Goal: Task Accomplishment & Management: Manage account settings

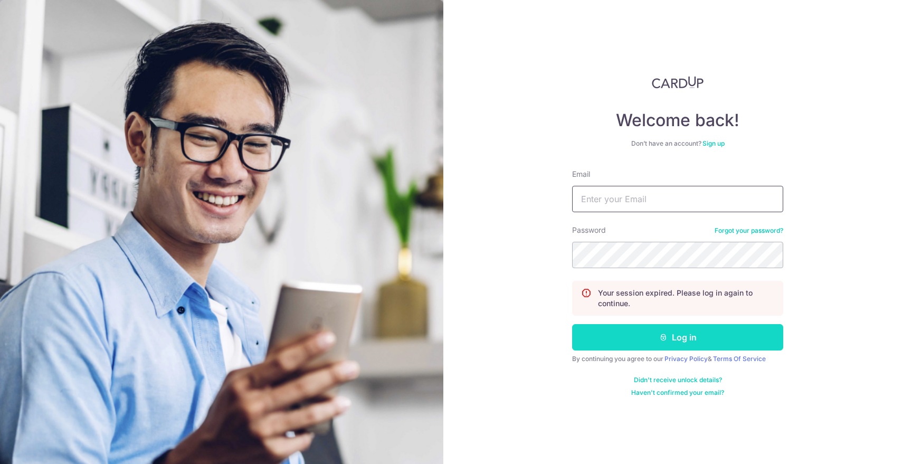
type input "[DOMAIN_NAME][EMAIL_ADDRESS][DOMAIN_NAME]"
click at [702, 343] on button "Log in" at bounding box center [677, 337] width 211 height 26
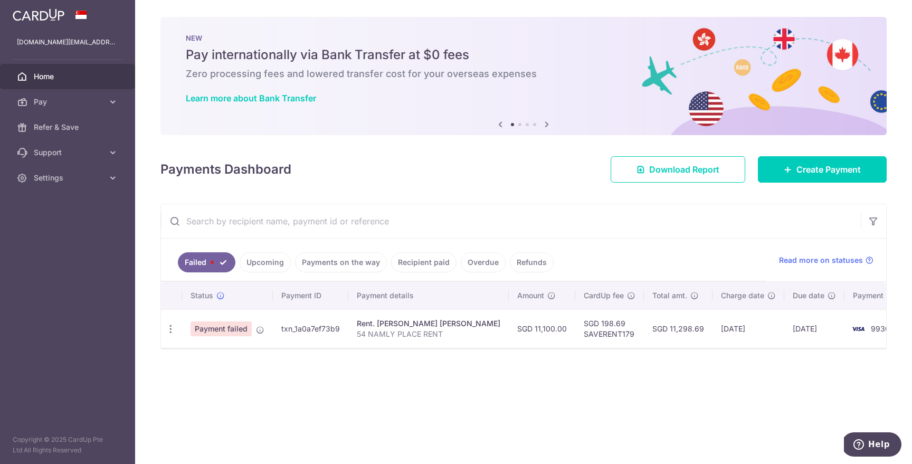
click at [466, 331] on td "Rent. Chan Lucille Caroline 54 NAMLY PLACE RENT" at bounding box center [428, 328] width 160 height 39
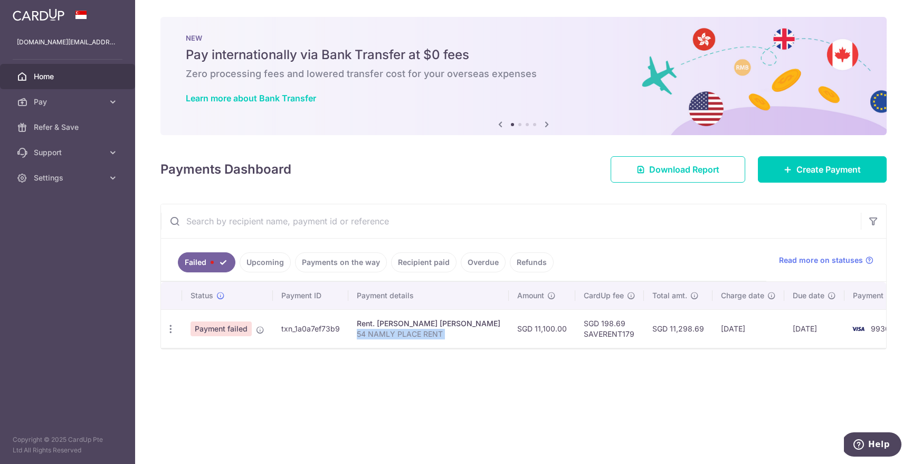
click at [509, 330] on td "SGD 11,100.00" at bounding box center [542, 328] width 67 height 39
click at [663, 326] on td "SGD 11,298.69" at bounding box center [678, 328] width 69 height 39
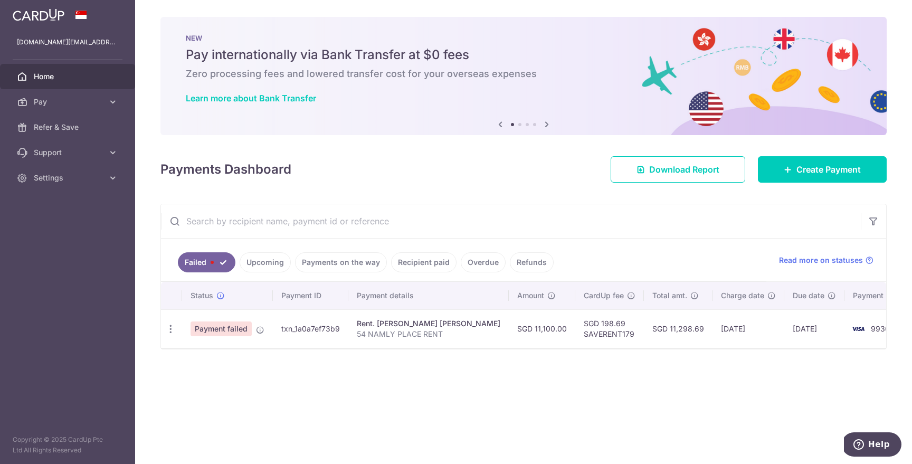
click at [663, 326] on td "SGD 11,298.69" at bounding box center [678, 328] width 69 height 39
click at [173, 330] on icon "button" at bounding box center [170, 329] width 11 height 11
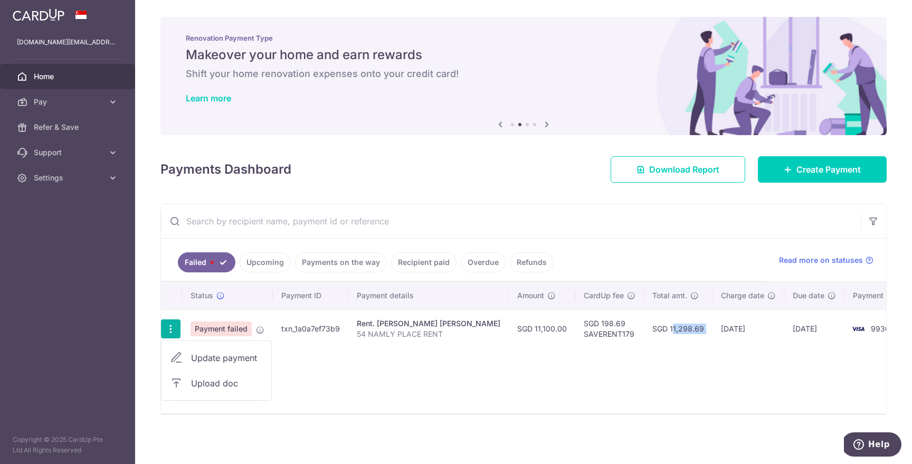
click at [513, 354] on div "Status Payment ID Payment details Amount CardUp fee Total amt. Charge date Due …" at bounding box center [523, 347] width 725 height 131
click at [168, 324] on icon "button" at bounding box center [170, 329] width 11 height 11
click at [190, 357] on link "Update payment" at bounding box center [217, 357] width 110 height 25
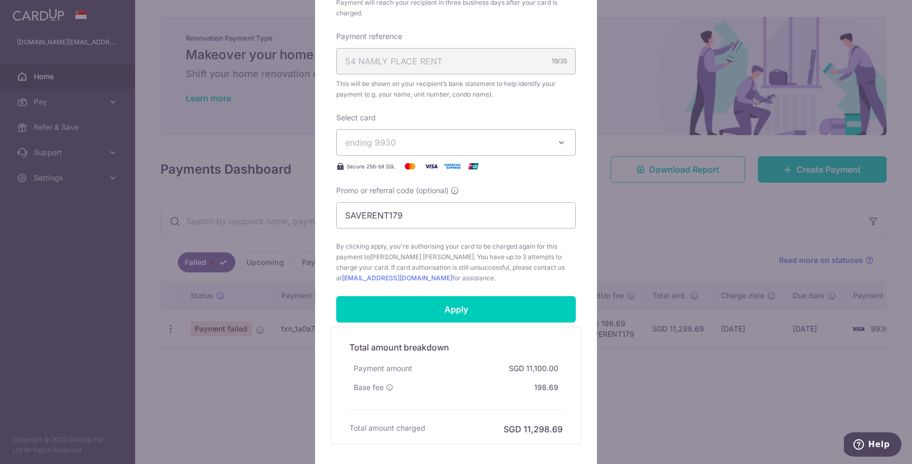
scroll to position [391, 0]
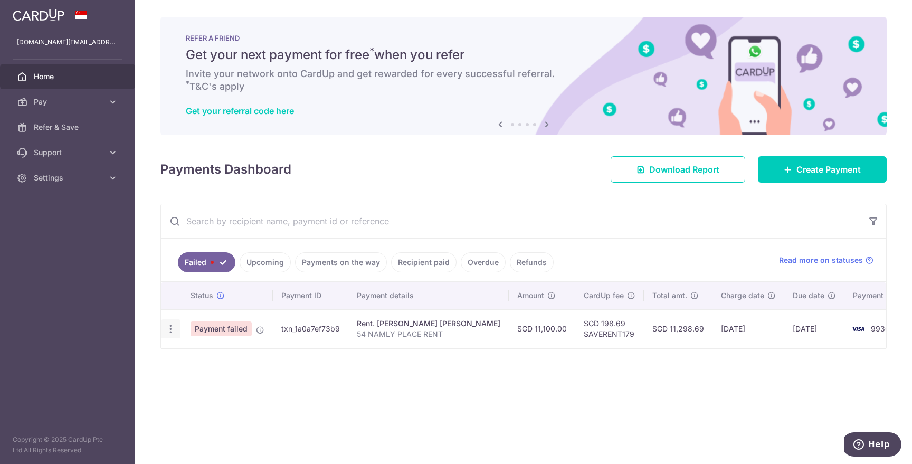
click at [177, 330] on div "Update payment Upload doc" at bounding box center [171, 329] width 20 height 20
click at [172, 331] on icon "button" at bounding box center [170, 329] width 11 height 11
click at [599, 329] on td "SGD 198.69 SAVERENT179" at bounding box center [609, 328] width 69 height 39
click at [341, 320] on td "txn_1a0a7ef73b9" at bounding box center [310, 328] width 75 height 39
click at [59, 15] on img at bounding box center [39, 14] width 52 height 13
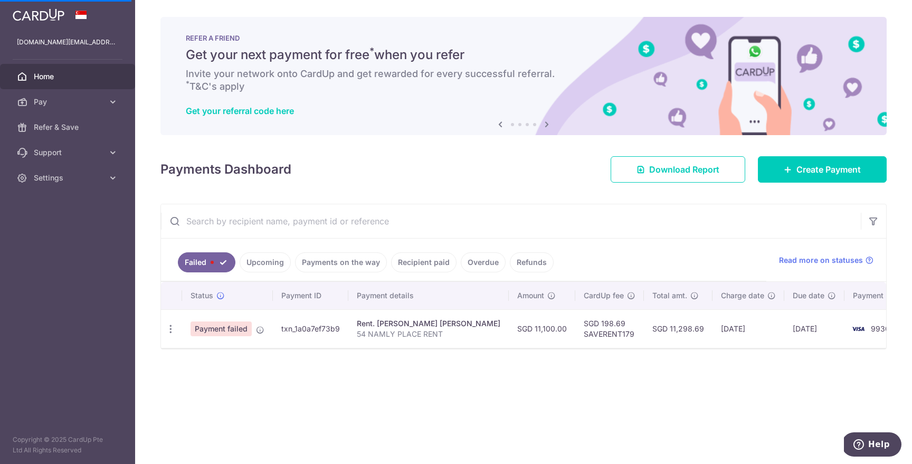
click at [868, 330] on td "9930" at bounding box center [885, 328] width 80 height 39
click at [168, 327] on icon "button" at bounding box center [170, 329] width 11 height 11
click at [186, 356] on link "Update payment" at bounding box center [217, 357] width 110 height 25
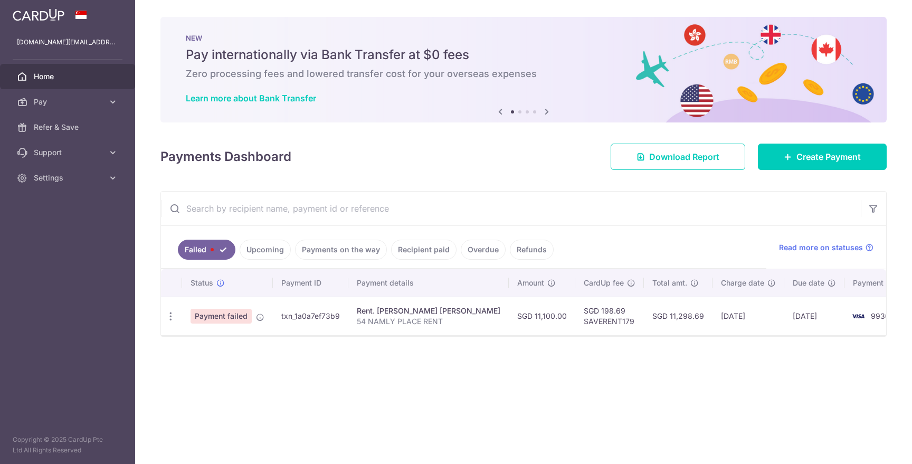
scroll to position [0, 0]
click at [169, 309] on div "Update payment Upload doc" at bounding box center [171, 317] width 20 height 20
click at [173, 318] on icon "button" at bounding box center [170, 316] width 11 height 11
click at [205, 345] on span "Update payment" at bounding box center [227, 345] width 72 height 13
radio input "true"
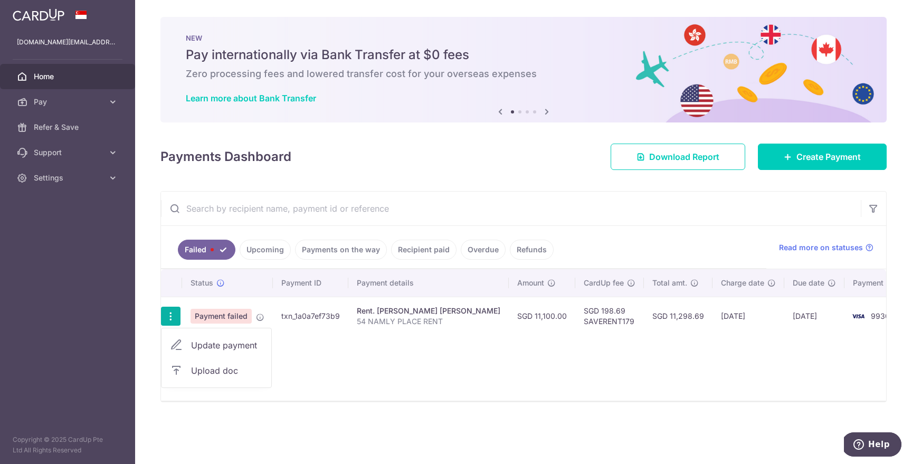
type input "11,100.00"
radio input "true"
type input "54 NAMLY PLACE RENT"
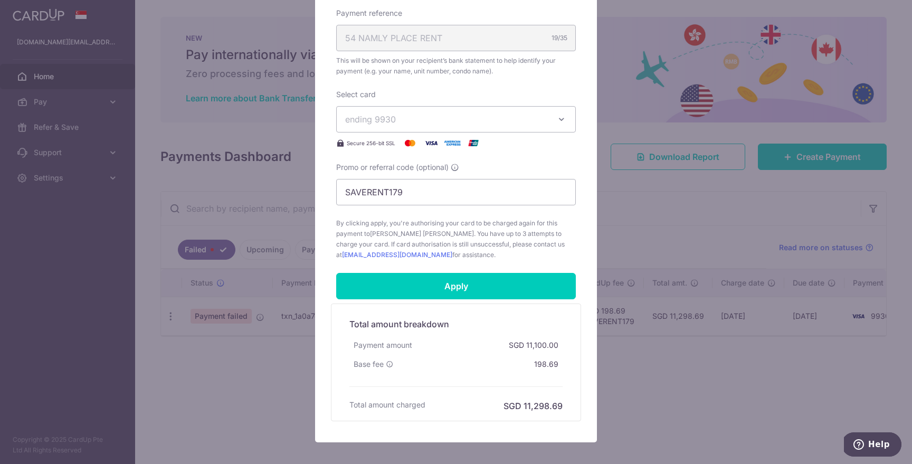
scroll to position [339, 0]
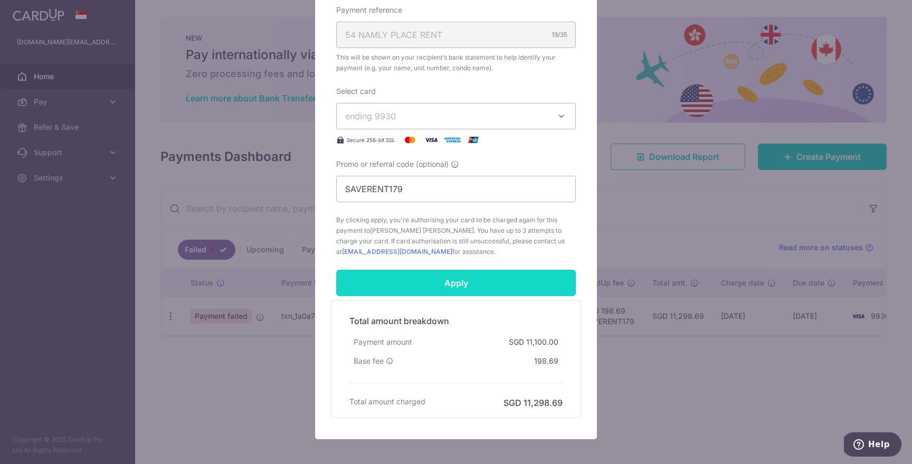
click at [499, 284] on input "Apply" at bounding box center [456, 283] width 240 height 26
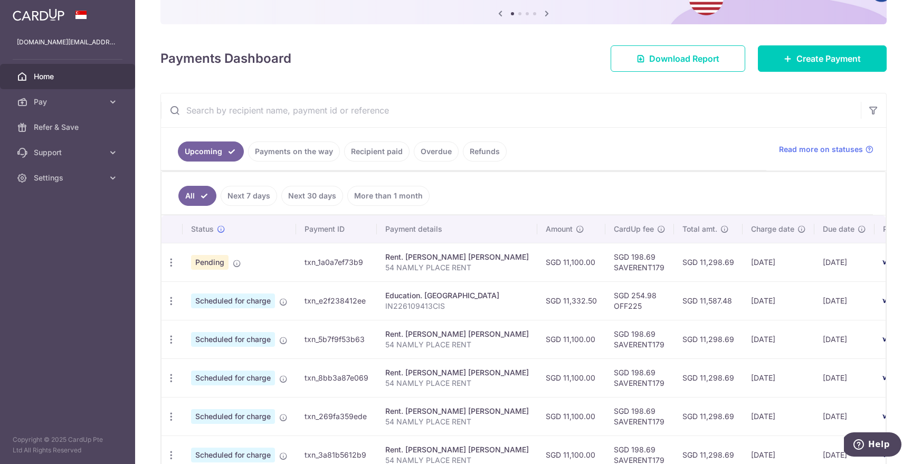
scroll to position [112, 0]
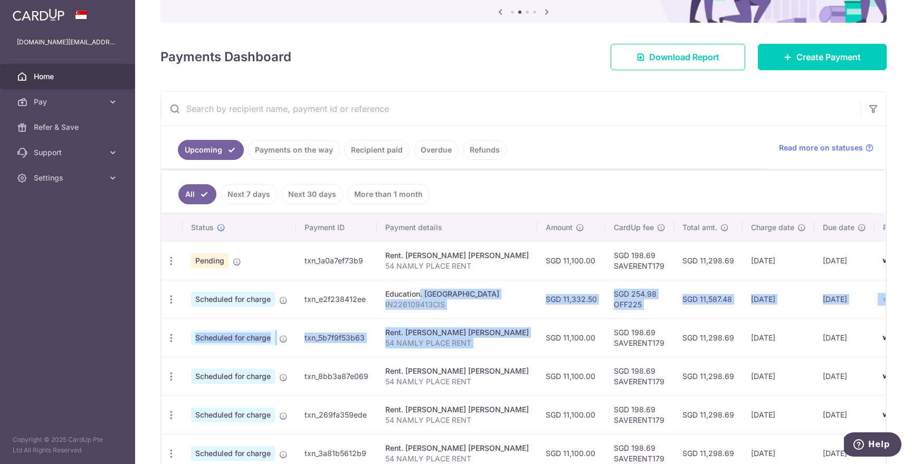
drag, startPoint x: 385, startPoint y: 293, endPoint x: 539, endPoint y: 322, distance: 156.3
click at [539, 322] on tbody "Update payment Cancel payment Upload doc Pending txn_1a0a7ef73b9 Rent. Chan Luc…" at bounding box center [558, 376] width 793 height 270
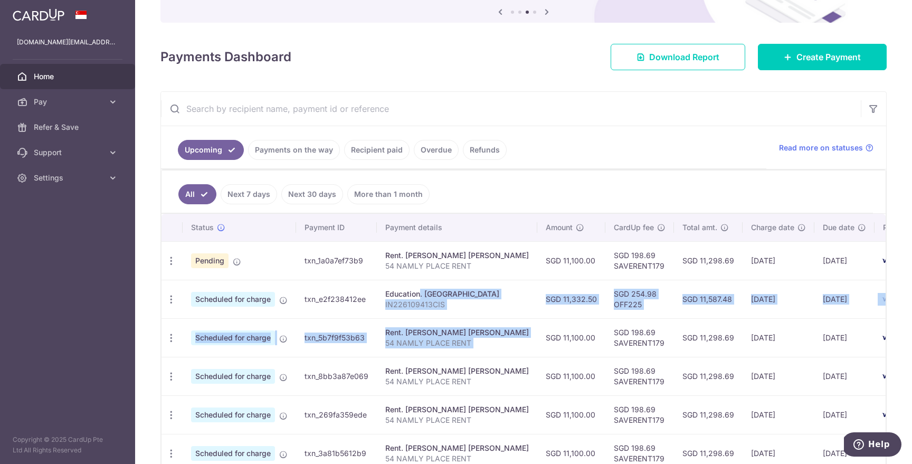
click at [547, 306] on td "SGD 11,332.50" at bounding box center [571, 299] width 68 height 39
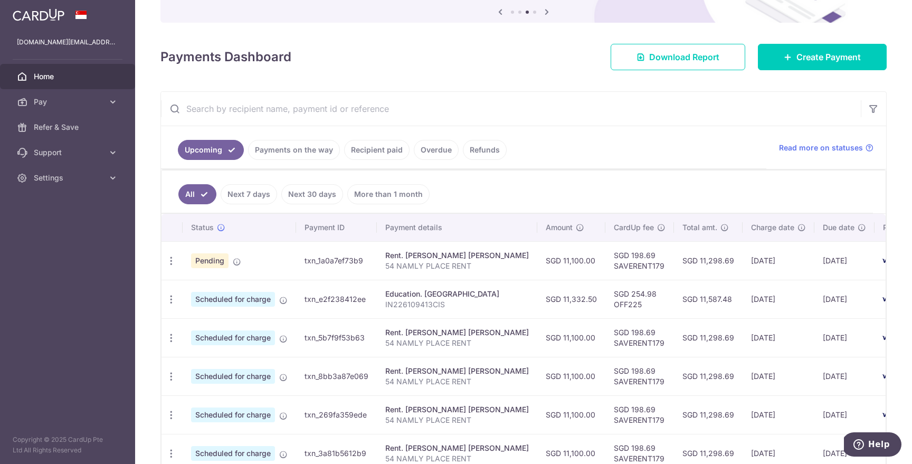
drag, startPoint x: 547, startPoint y: 306, endPoint x: 528, endPoint y: 283, distance: 29.3
click at [528, 283] on tr "Update payment Cancel payment Scheduled for charge txn_e2f238412ee Education. C…" at bounding box center [558, 299] width 793 height 39
click at [528, 283] on td "Education. Canadian International School IN226109413CIS" at bounding box center [457, 299] width 160 height 39
drag, startPoint x: 528, startPoint y: 283, endPoint x: 812, endPoint y: 297, distance: 284.3
click at [812, 297] on tr "Update payment Cancel payment Scheduled for charge txn_e2f238412ee Education. C…" at bounding box center [558, 299] width 793 height 39
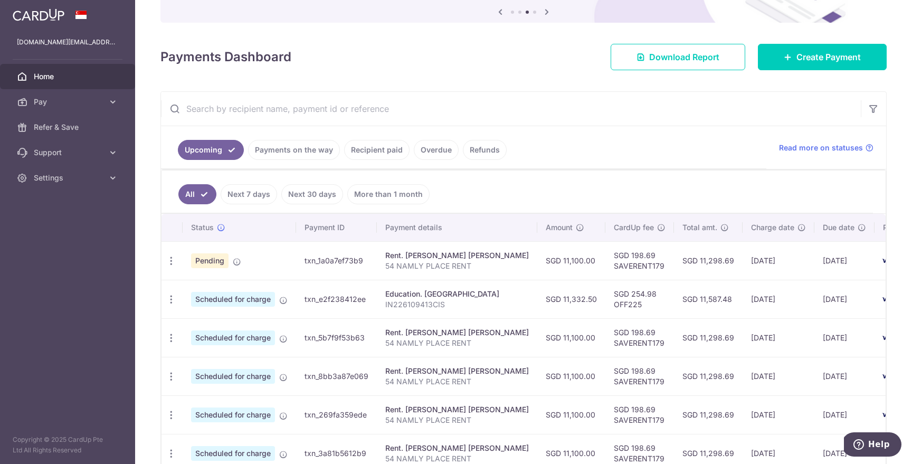
click at [806, 305] on td "[DATE]" at bounding box center [779, 299] width 72 height 39
drag, startPoint x: 806, startPoint y: 305, endPoint x: 750, endPoint y: 282, distance: 60.2
click at [750, 282] on td "[DATE]" at bounding box center [779, 299] width 72 height 39
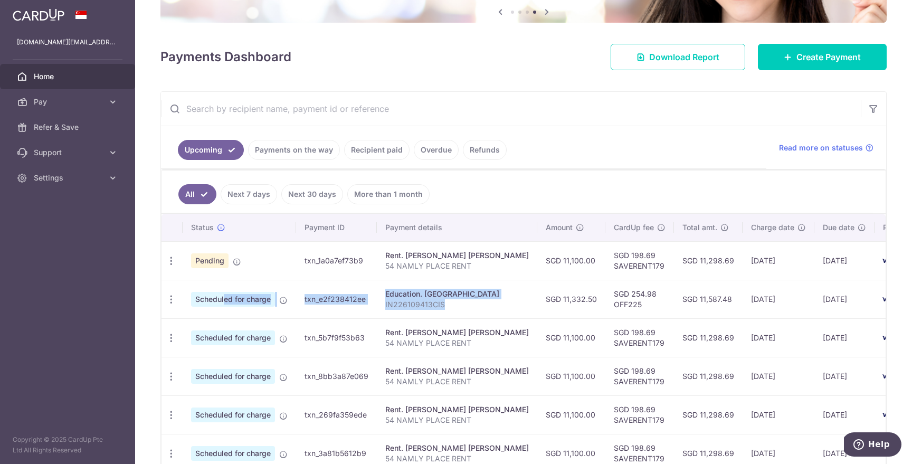
drag, startPoint x: 295, startPoint y: 282, endPoint x: 500, endPoint y: 316, distance: 208.1
click at [500, 316] on tr "Update payment Cancel payment Scheduled for charge txn_e2f238412ee Education. C…" at bounding box center [558, 299] width 793 height 39
click at [481, 315] on td "Education. Canadian International School IN226109413CIS" at bounding box center [457, 299] width 160 height 39
